Goal: Task Accomplishment & Management: Manage account settings

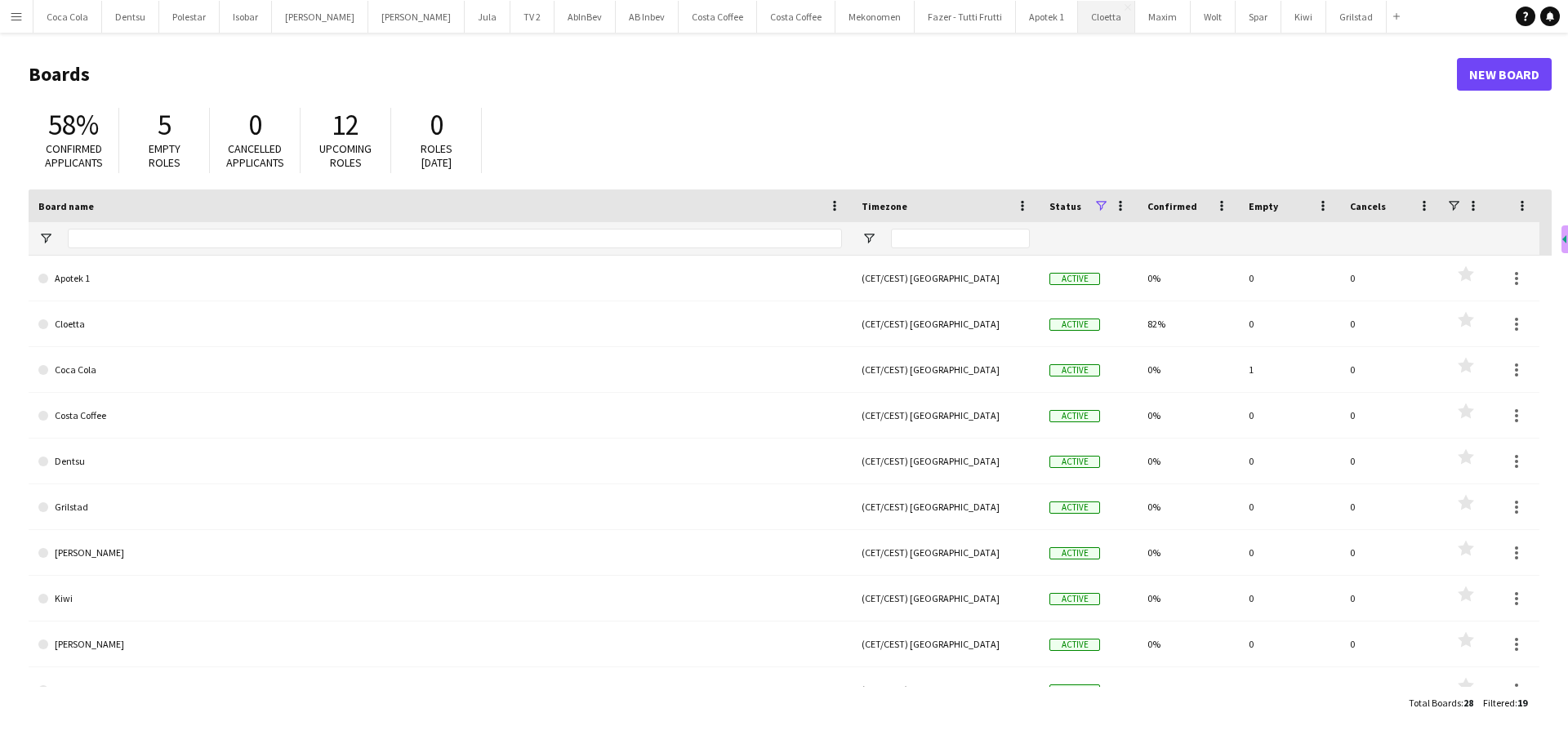
click at [1078, 21] on button "Cloetta Close" at bounding box center [1106, 17] width 57 height 32
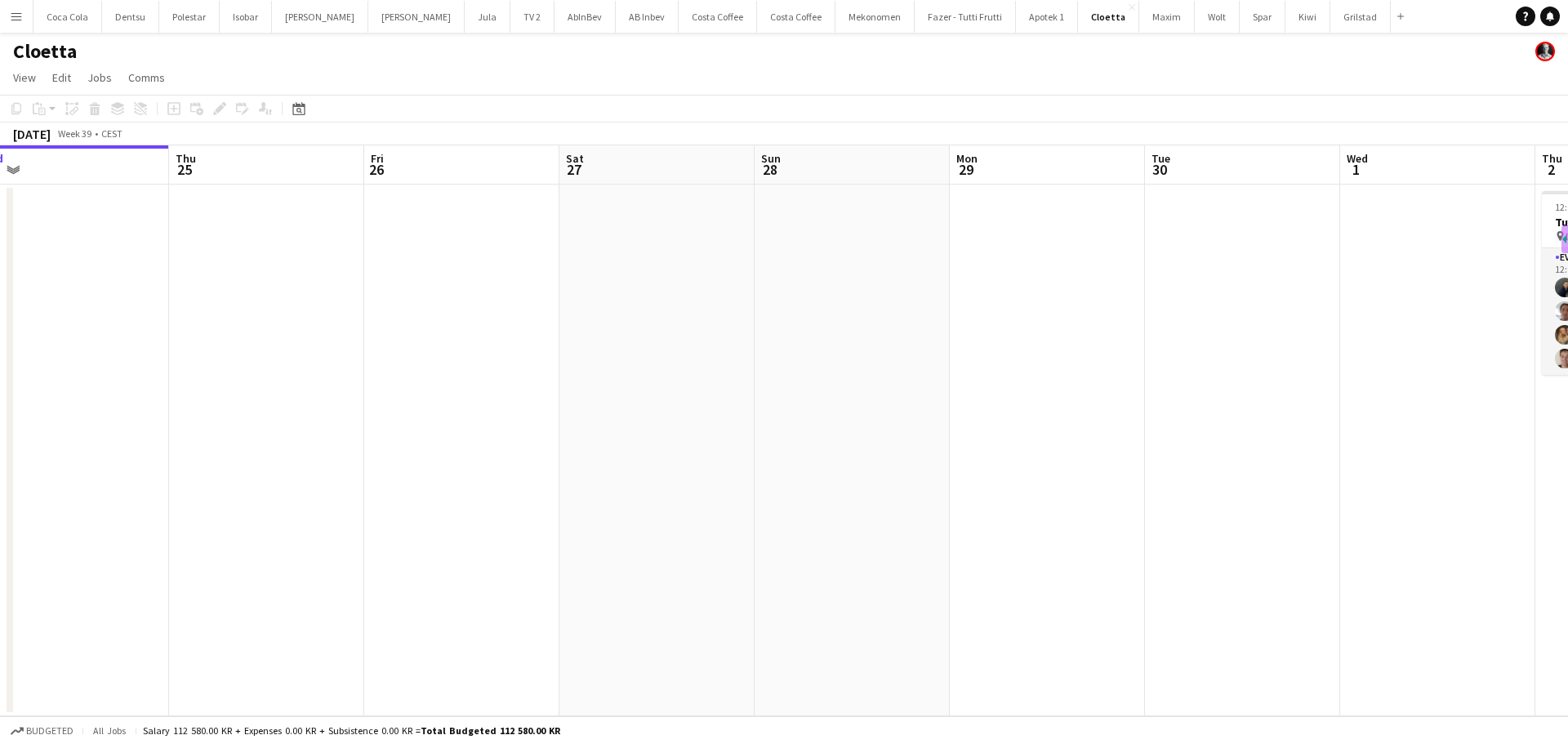
drag, startPoint x: 940, startPoint y: 343, endPoint x: 359, endPoint y: 363, distance: 581.3
click at [372, 363] on app-calendar-viewport "Sun 21 Mon 22 Tue 23 Wed 24 Thu 25 Fri 26 Sat 27 Sun 28 Mon 29 Tue 30 Wed 1 Thu…" at bounding box center [784, 431] width 1568 height 571
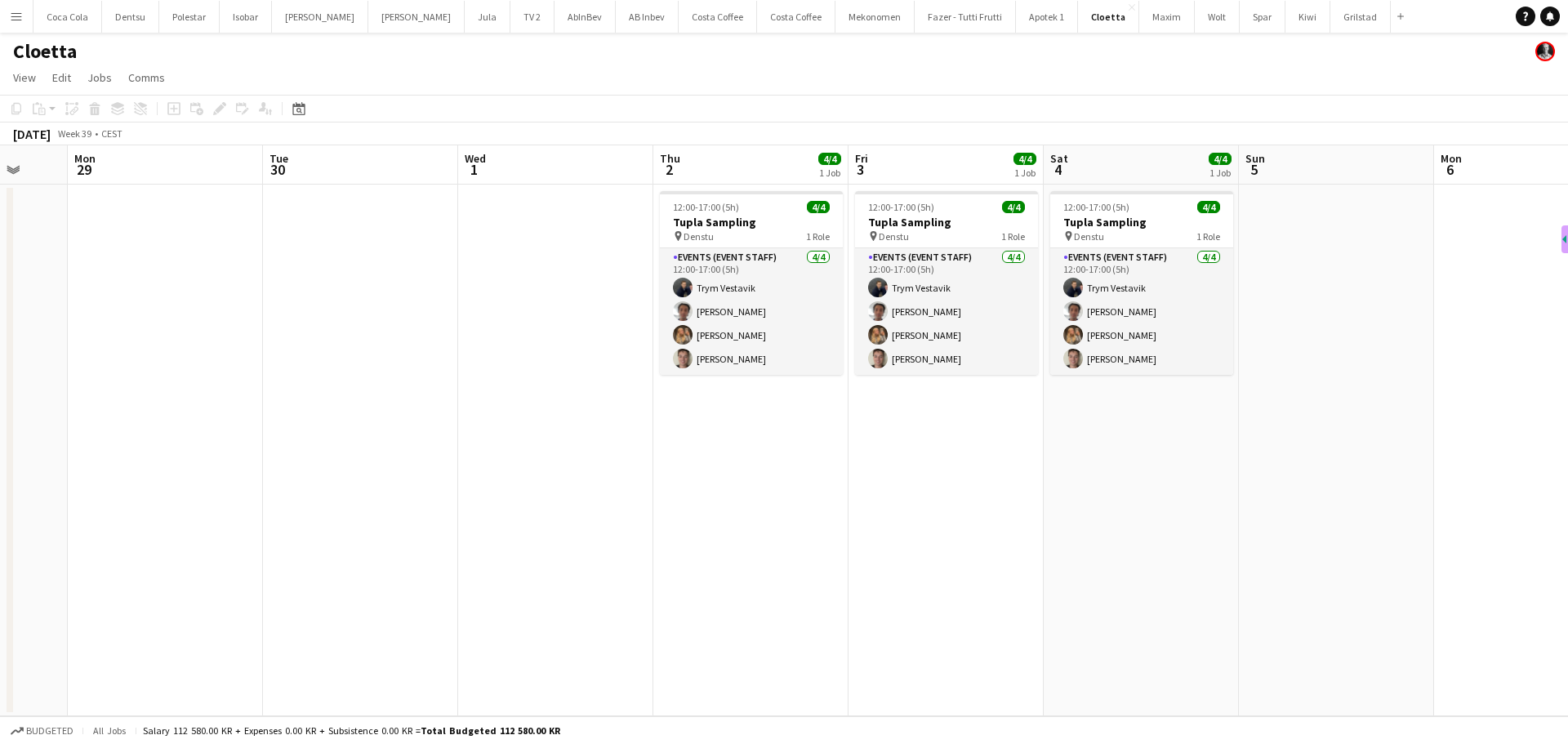
drag, startPoint x: 829, startPoint y: 492, endPoint x: 538, endPoint y: 555, distance: 297.7
click at [538, 555] on app-calendar-viewport "Fri 26 Sat 27 Sun 28 Mon 29 Tue 30 Wed 1 Thu 2 4/4 1 Job Fri 3 4/4 1 Job Sat 4 …" at bounding box center [784, 431] width 1568 height 571
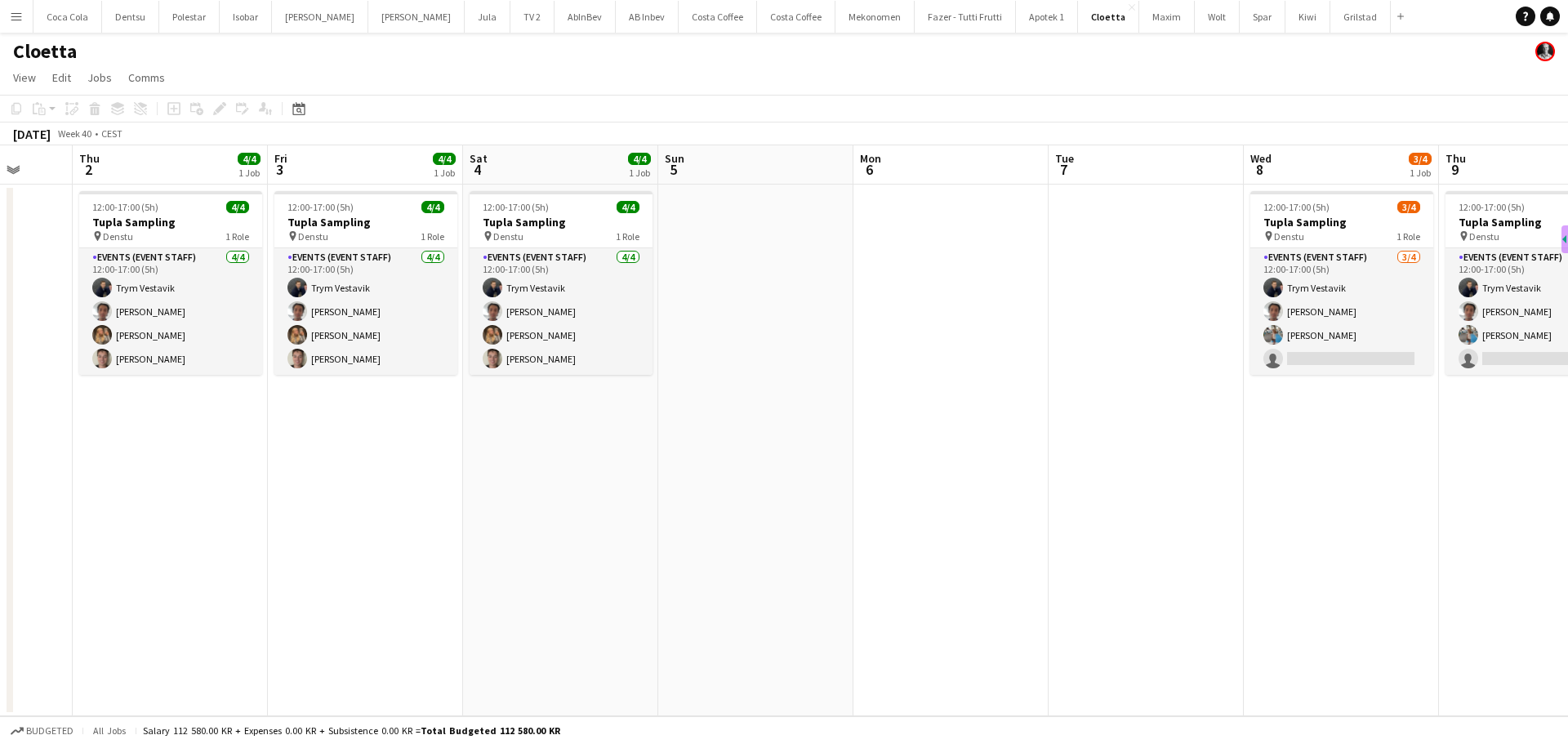
drag, startPoint x: 1353, startPoint y: 565, endPoint x: 772, endPoint y: 624, distance: 584.0
click at [772, 624] on app-calendar-viewport "Mon 29 Tue 30 Wed 1 Thu 2 4/4 1 Job Fri 3 4/4 1 Job Sat 4 4/4 1 Job Sun 5 Mon 6…" at bounding box center [784, 431] width 1568 height 571
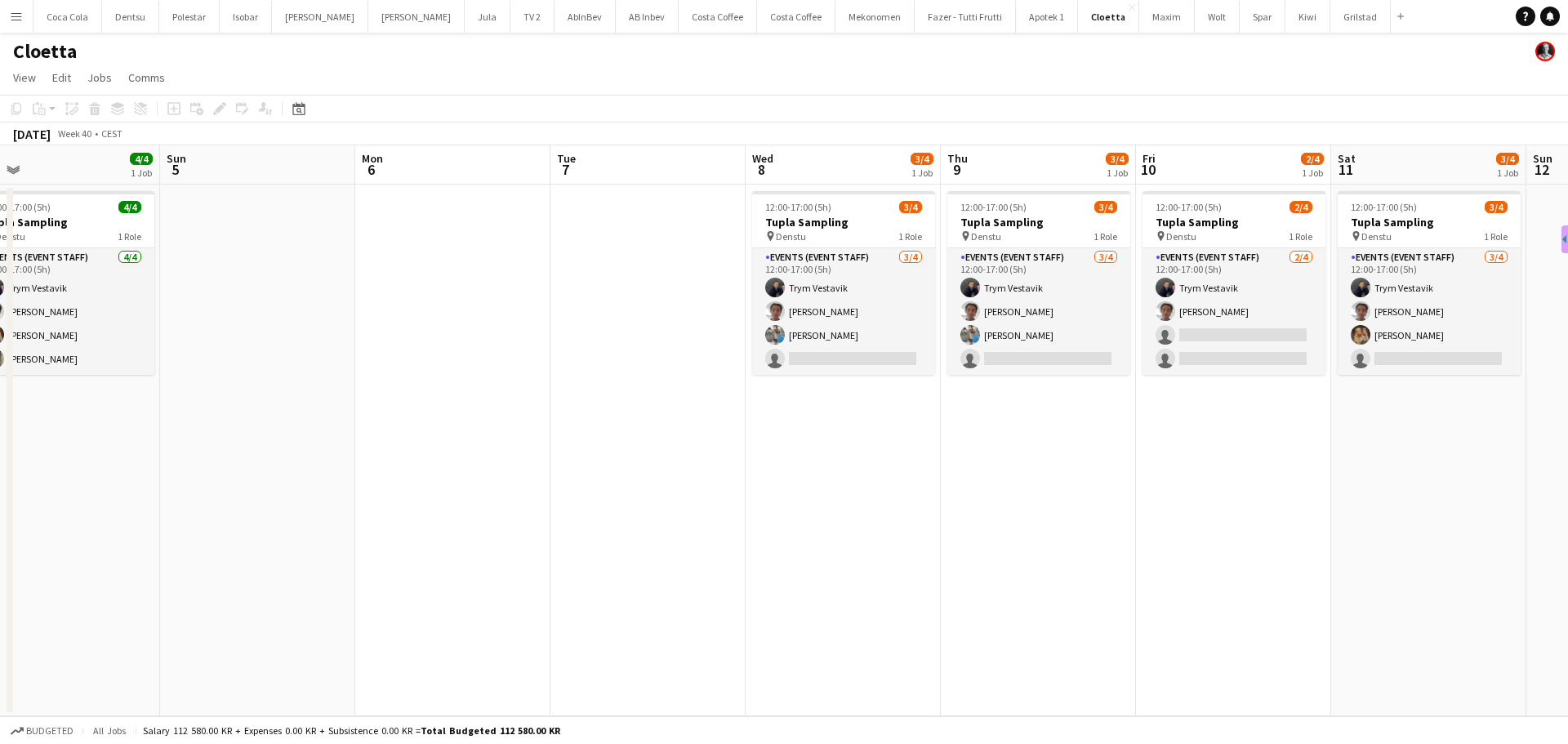
drag, startPoint x: 1080, startPoint y: 580, endPoint x: 894, endPoint y: 612, distance: 188.7
click at [894, 612] on app-calendar-viewport "Wed 1 Thu 2 4/4 1 Job Fri 3 4/4 1 Job Sat 4 4/4 1 Job Sun 5 Mon 6 Tue 7 Wed 8 3…" at bounding box center [784, 431] width 1568 height 571
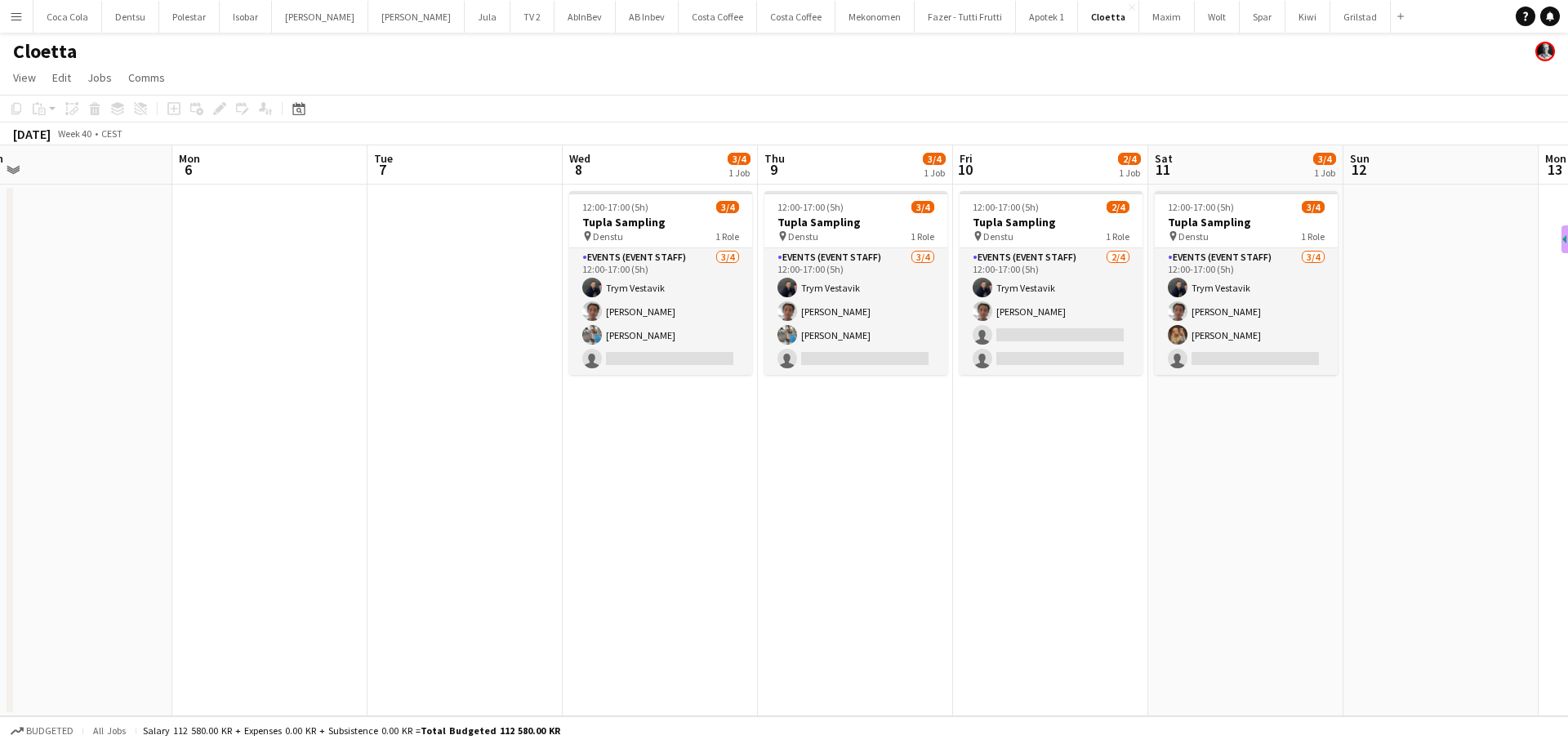
scroll to position [0, 613]
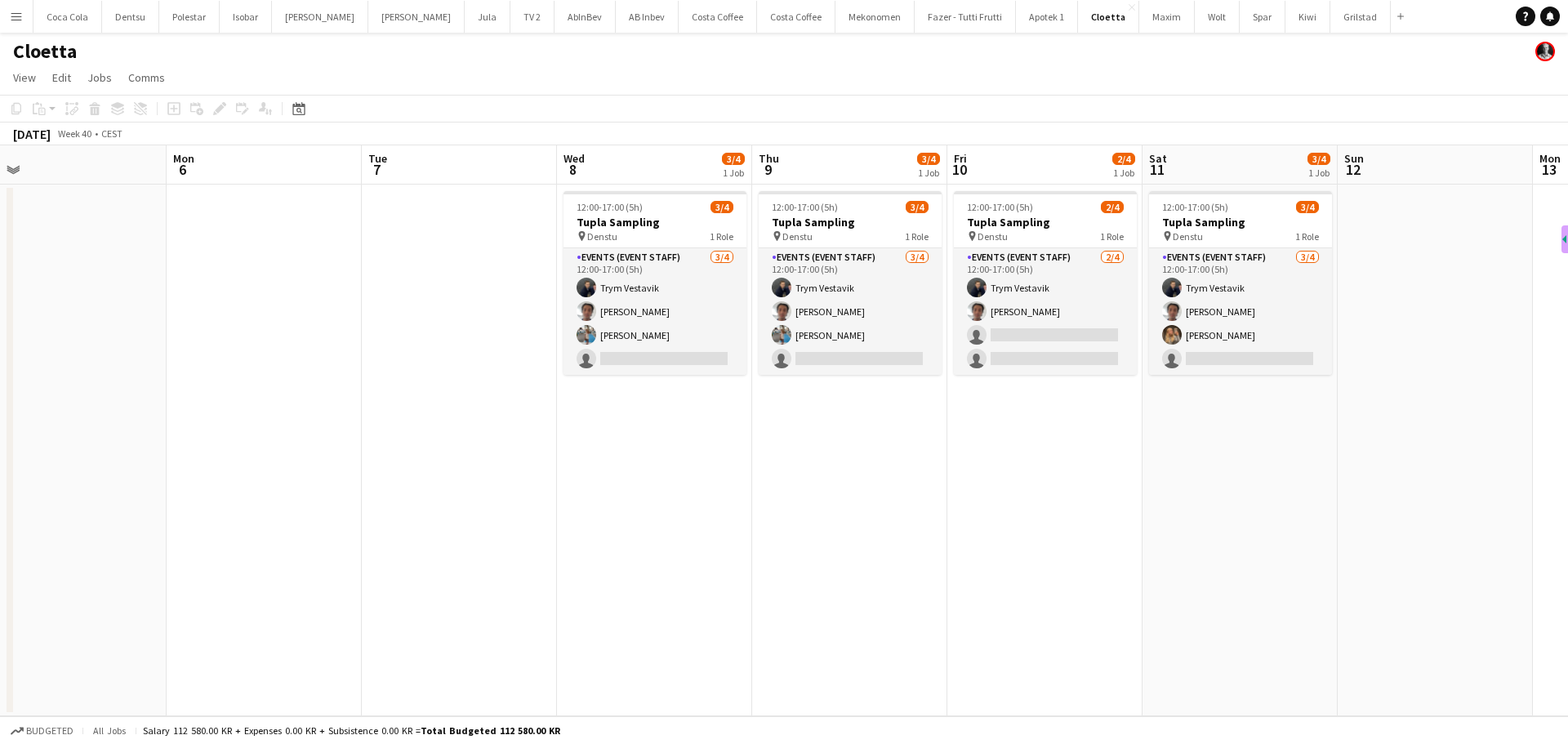
drag, startPoint x: 1348, startPoint y: 522, endPoint x: 1159, endPoint y: 510, distance: 189.4
click at [1159, 510] on app-calendar-viewport "Thu 2 4/4 1 Job Fri 3 4/4 1 Job Sat 4 4/4 1 Job Sun 5 Mon 6 Tue 7 Wed 8 3/4 1 J…" at bounding box center [784, 431] width 1568 height 571
click at [1194, 29] on button "Wolt Close" at bounding box center [1216, 17] width 45 height 32
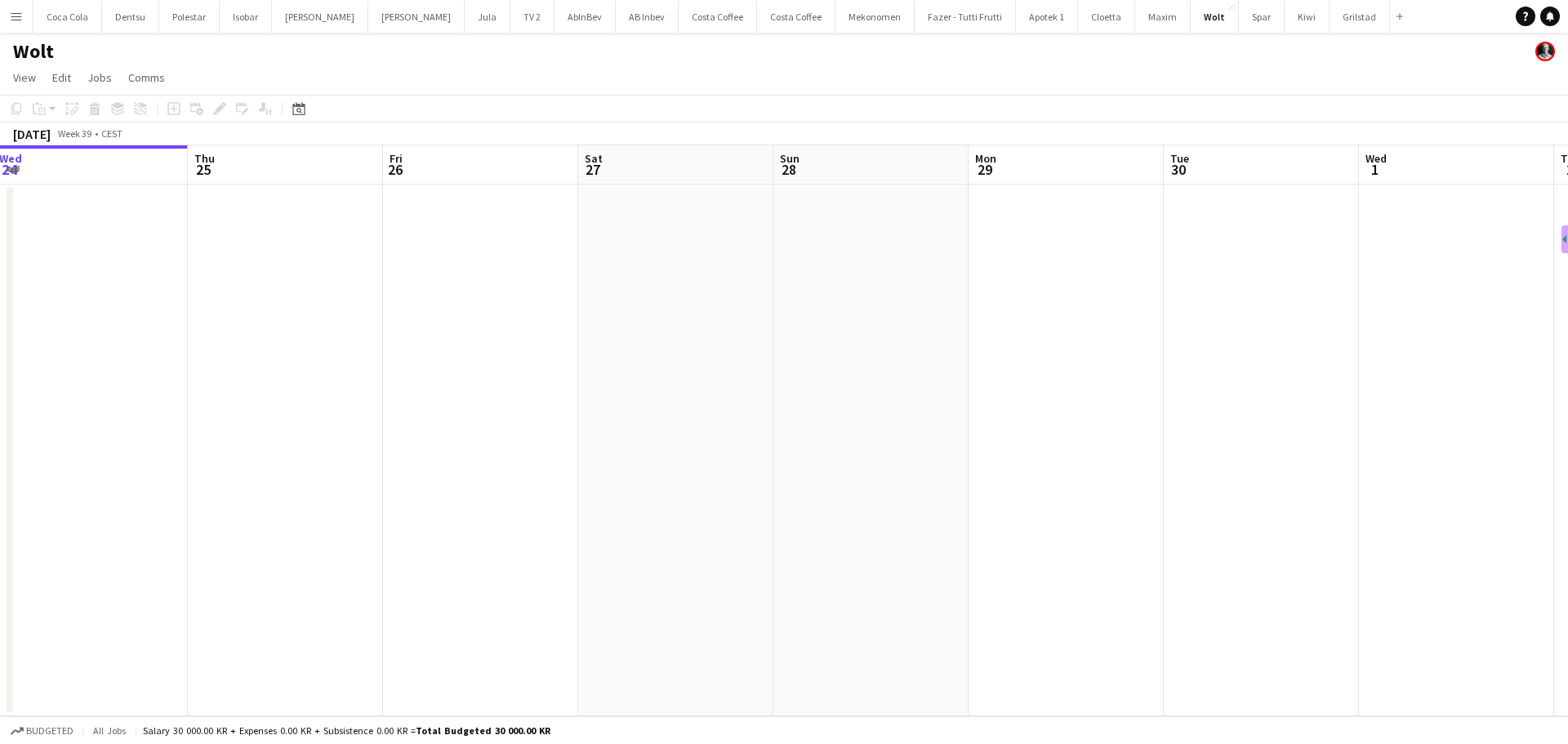
drag, startPoint x: 909, startPoint y: 462, endPoint x: 719, endPoint y: 464, distance: 190.0
click at [722, 464] on app-calendar-viewport "Sun 21 Mon 22 Tue 23 Wed 24 Thu 25 Fri 26 Sat 27 Sun 28 Mon 29 Tue 30 Wed 1 Thu…" at bounding box center [784, 431] width 1568 height 571
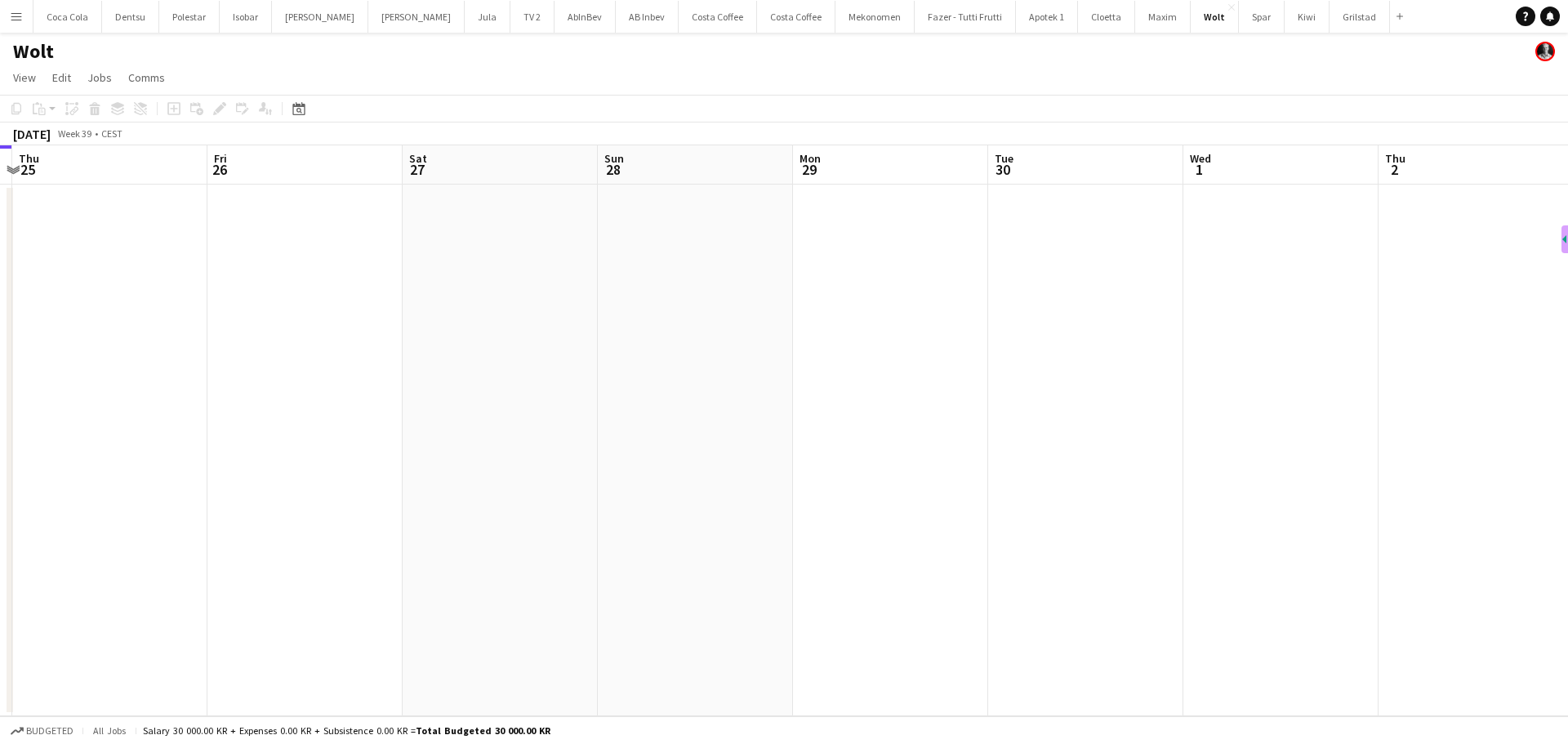
drag, startPoint x: 776, startPoint y: 450, endPoint x: 533, endPoint y: 450, distance: 243.0
click at [539, 450] on app-calendar-viewport "Mon 22 Tue 23 Wed 24 Thu 25 Fri 26 Sat 27 Sun 28 Mon 29 Tue 30 Wed 1 Thu 2 Fri …" at bounding box center [784, 431] width 1568 height 571
drag, startPoint x: 1183, startPoint y: 457, endPoint x: 482, endPoint y: 479, distance: 701.3
click at [484, 478] on app-calendar-viewport "Fri 26 Sat 27 Sun 28 Mon 29 Tue 30 Wed 1 Thu 2 Fri 3 Sat 4 Sun 5 Mon 6 Tue 7 We…" at bounding box center [784, 431] width 1568 height 571
drag, startPoint x: 1046, startPoint y: 479, endPoint x: 332, endPoint y: 539, distance: 716.5
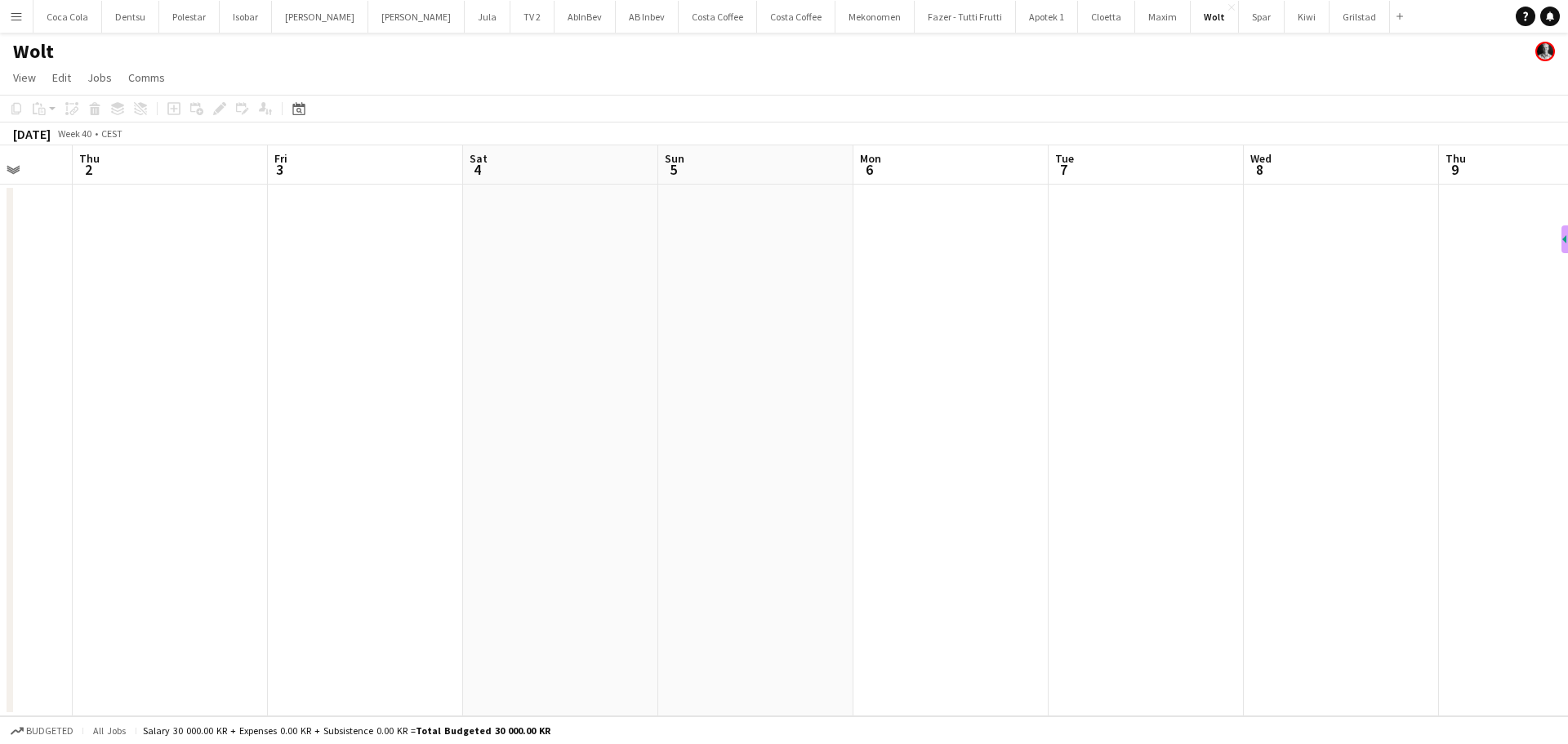
click at [327, 539] on app-calendar-viewport "Mon 29 Tue 30 Wed 1 Thu 2 Fri 3 Sat 4 Sun 5 Mon 6 Tue 7 Wed 8 Thu 9 Fri 10 Sat …" at bounding box center [784, 431] width 1568 height 571
drag, startPoint x: 1103, startPoint y: 517, endPoint x: 493, endPoint y: 543, distance: 610.6
click at [374, 540] on app-calendar-viewport "Fri 3 Sat 4 Sun 5 Mon 6 Tue 7 Wed 8 Thu 9 Fri 10 Sat 11 Sun 12 Mon 13 Tue 14 We…" at bounding box center [784, 431] width 1568 height 571
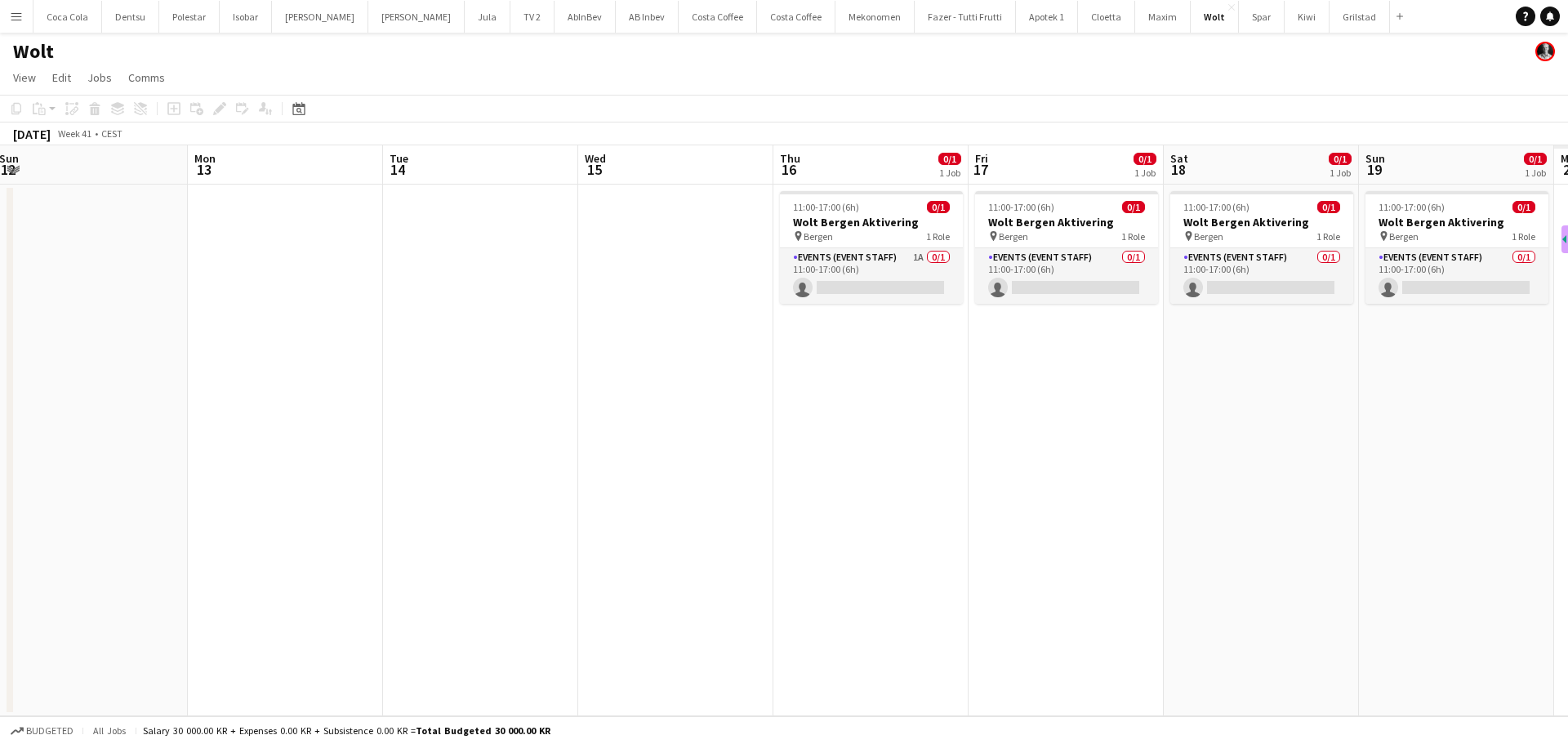
drag, startPoint x: 1249, startPoint y: 500, endPoint x: 677, endPoint y: 529, distance: 572.7
click at [654, 529] on app-calendar-viewport "Thu 9 Fri 10 Sat 11 Sun 12 Mon 13 Tue 14 Wed 15 Thu 16 0/1 1 Job Fri 17 0/1 1 J…" at bounding box center [784, 431] width 1568 height 571
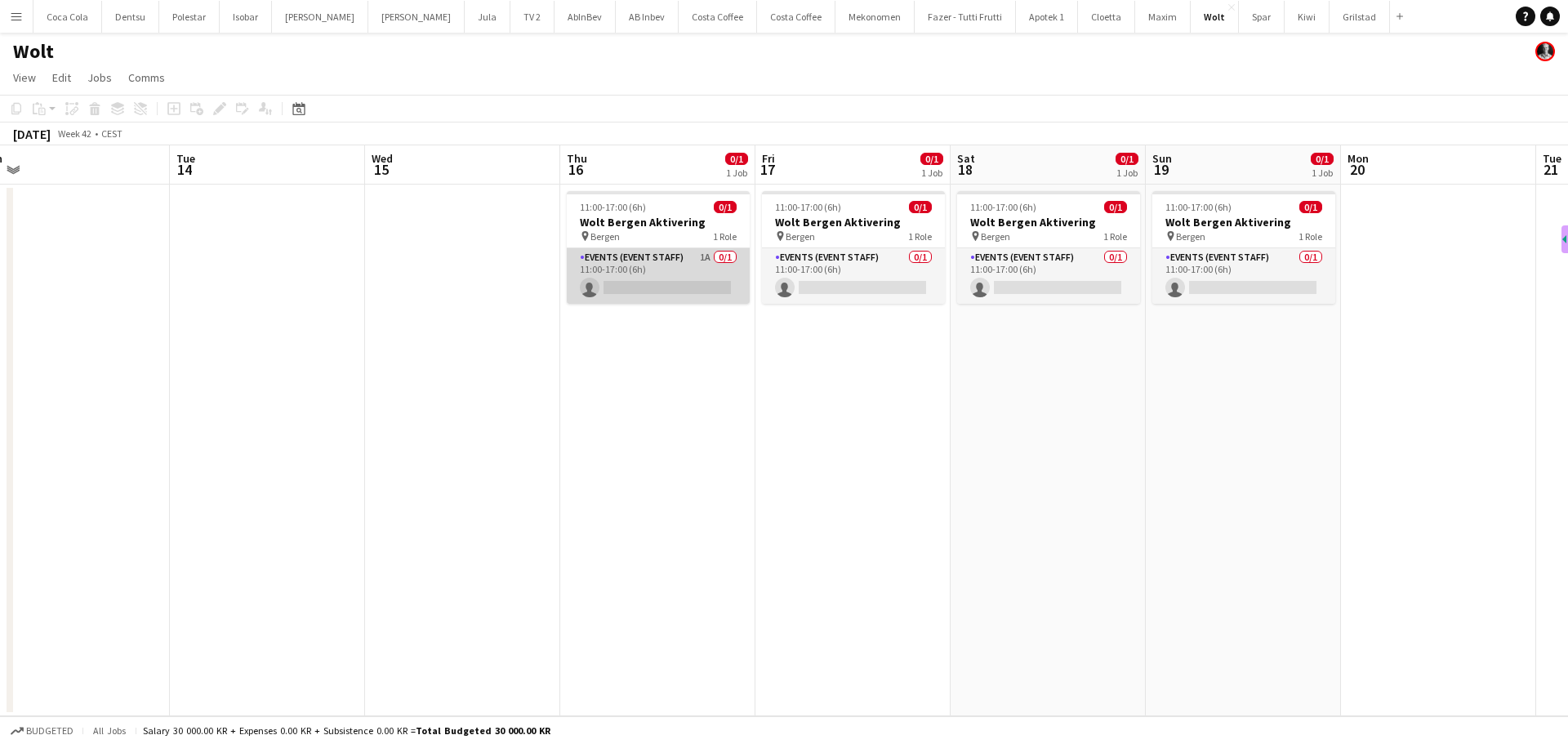
click at [672, 283] on app-card-role "Events (Event Staff) 1A 0/1 11:00-17:00 (6h) single-neutral-actions" at bounding box center [658, 277] width 183 height 56
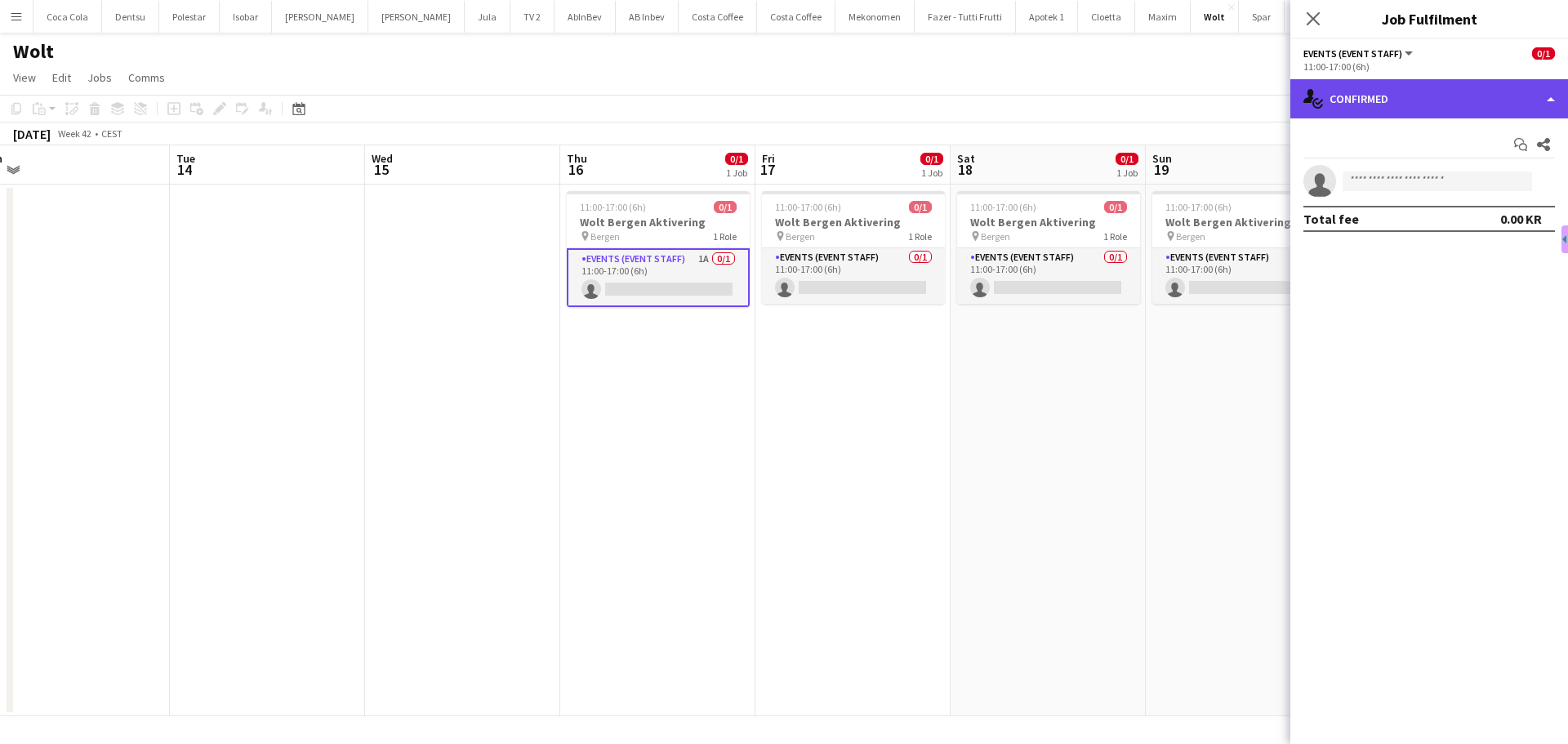
click at [1367, 100] on div "single-neutral-actions-check-2 Confirmed" at bounding box center [1428, 98] width 277 height 39
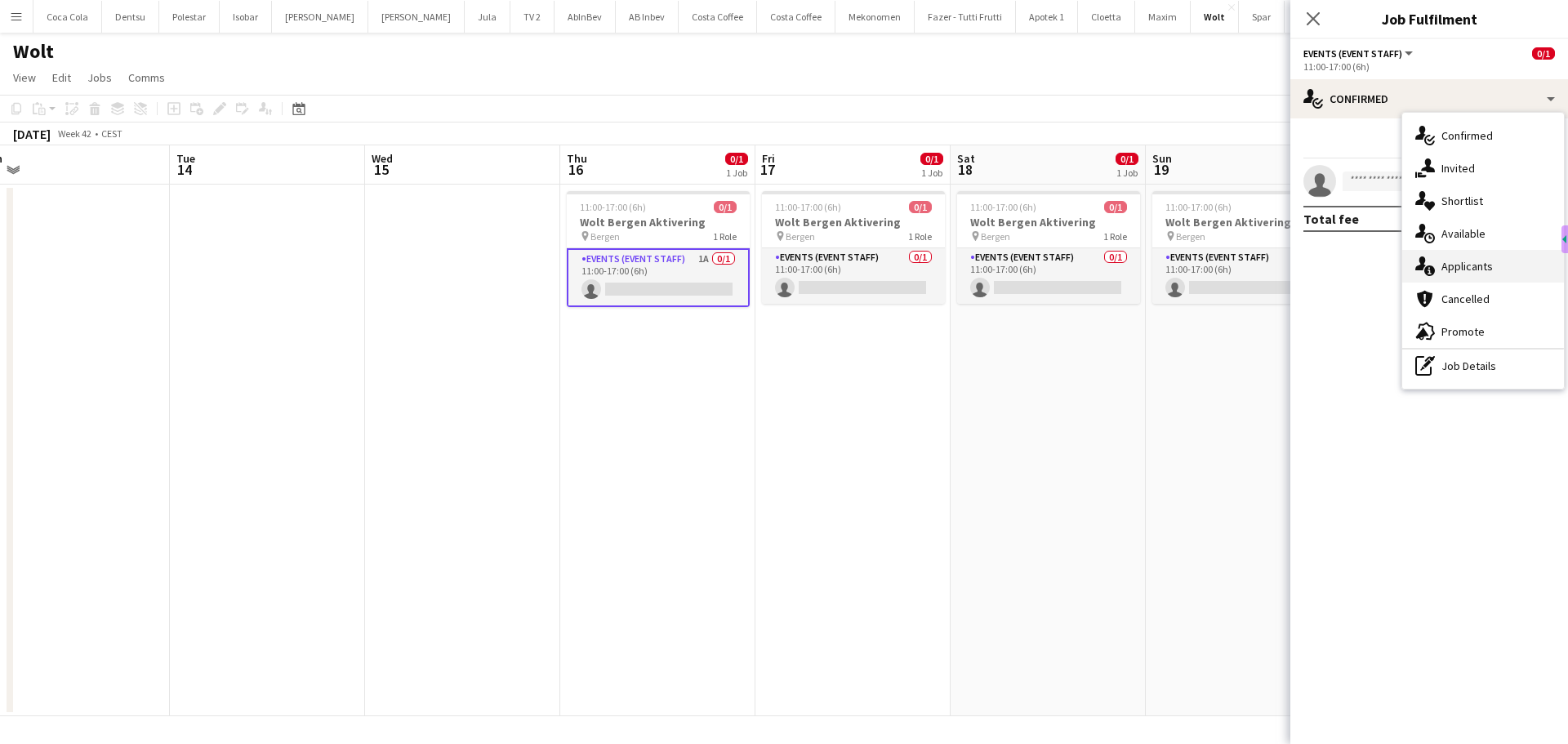
click at [1462, 270] on span "Applicants" at bounding box center [1467, 266] width 52 height 15
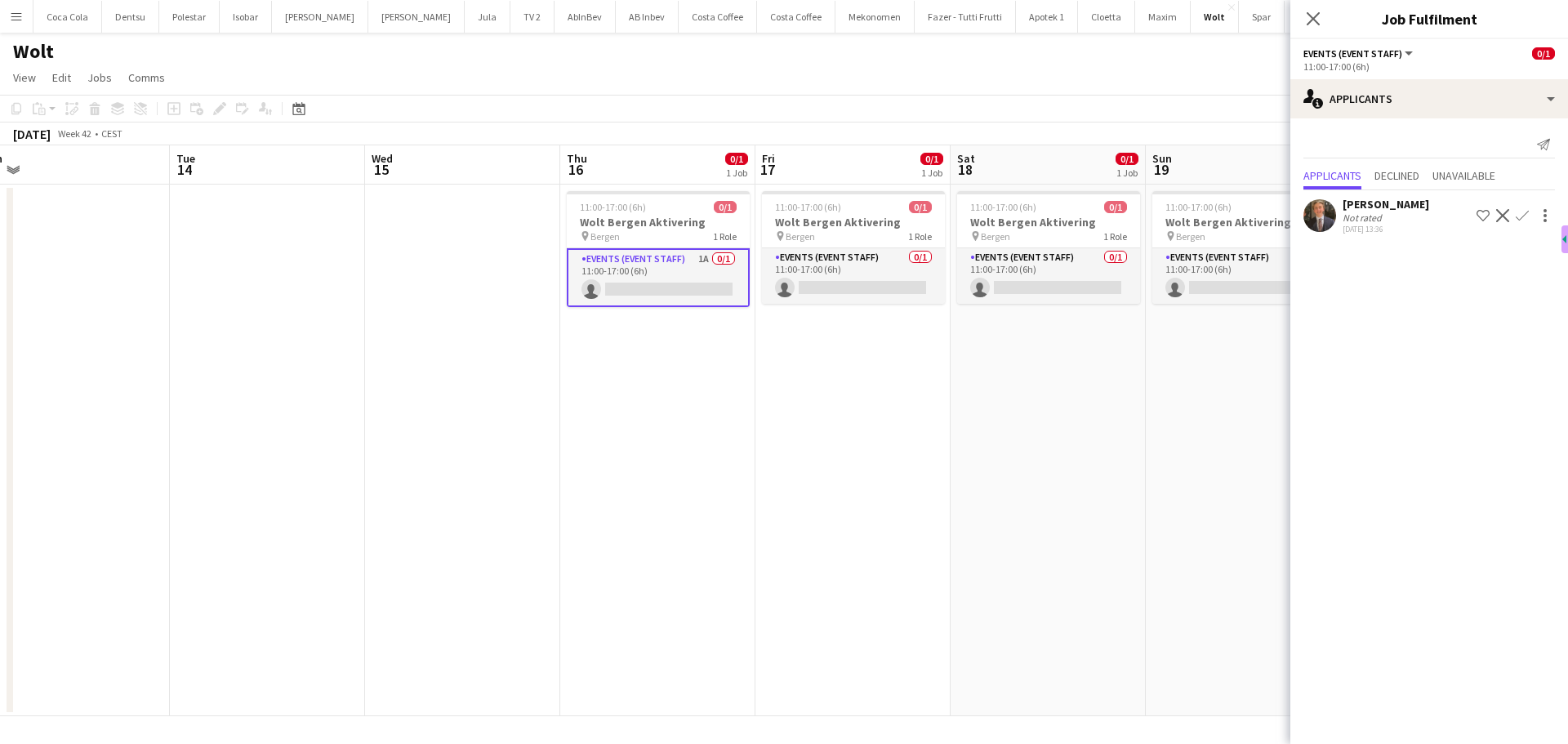
click at [1424, 205] on div "[PERSON_NAME]" at bounding box center [1385, 204] width 87 height 15
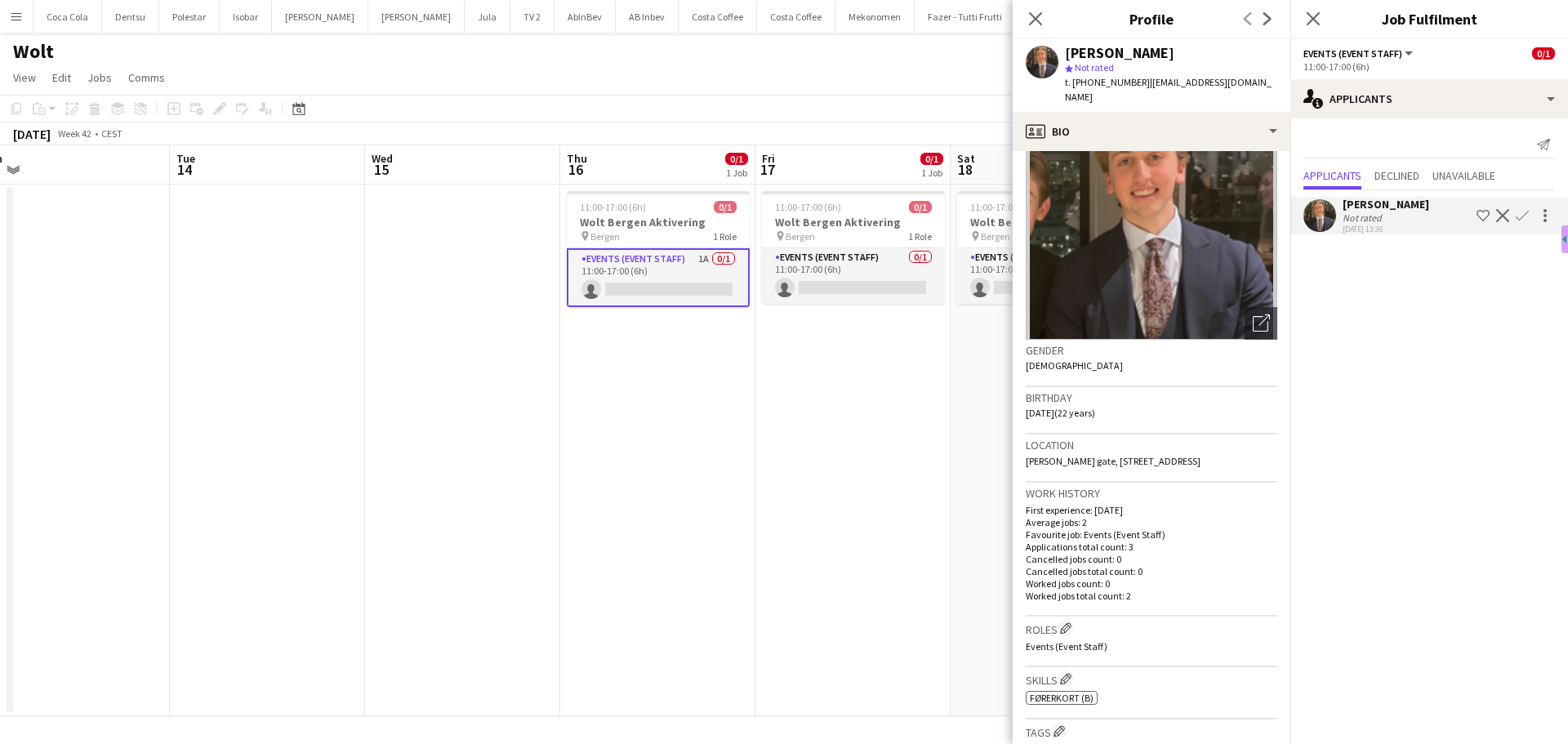
scroll to position [0, 0]
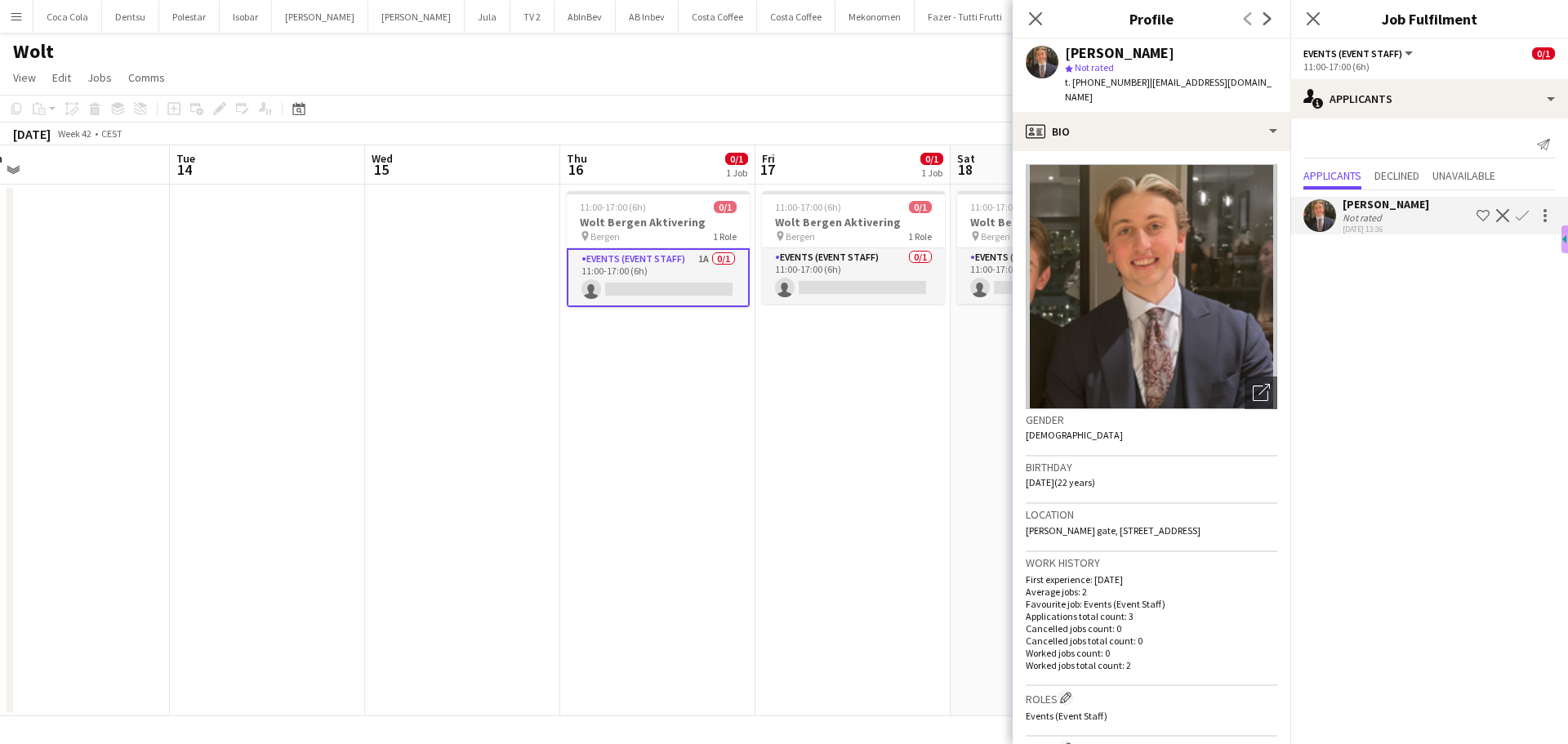
click at [400, 466] on app-date-cell at bounding box center [462, 451] width 195 height 532
